Goal: Ask a question

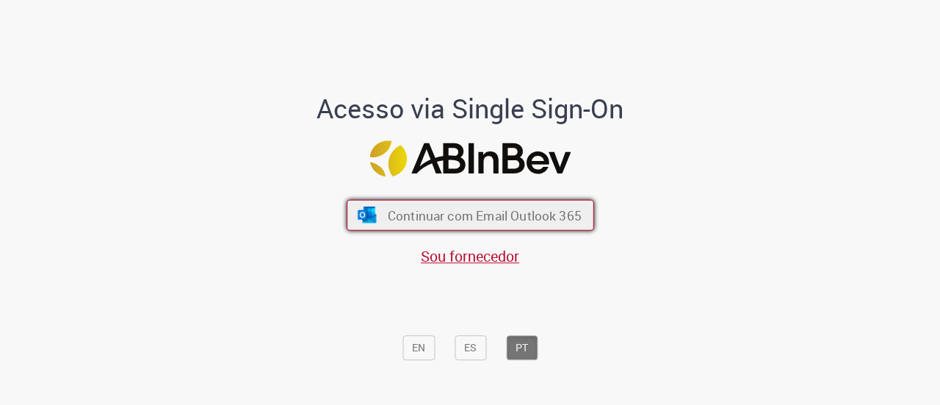
click at [489, 217] on span "Continuar com Email Outlook 365" at bounding box center [484, 214] width 194 height 17
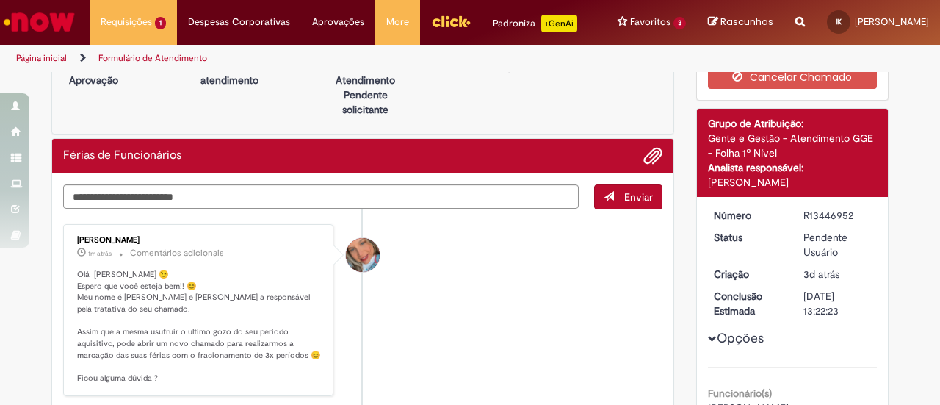
scroll to position [47, 0]
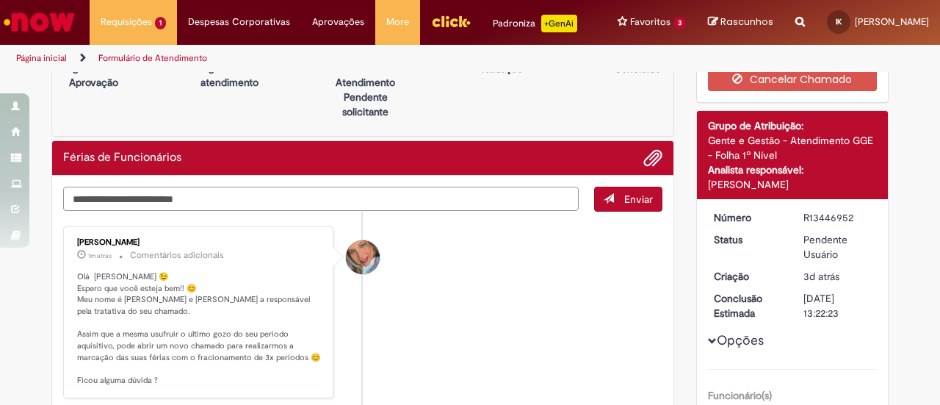
click at [222, 211] on textarea "Digite sua mensagem aqui..." at bounding box center [321, 199] width 516 height 24
type textarea "**********"
